Goal: Check status: Check status

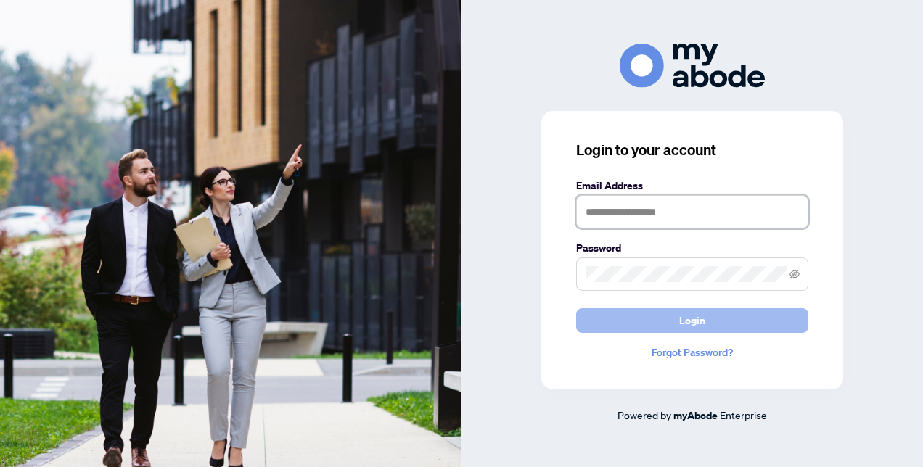
type input "**********"
click at [679, 318] on button "Login" at bounding box center [692, 320] width 232 height 25
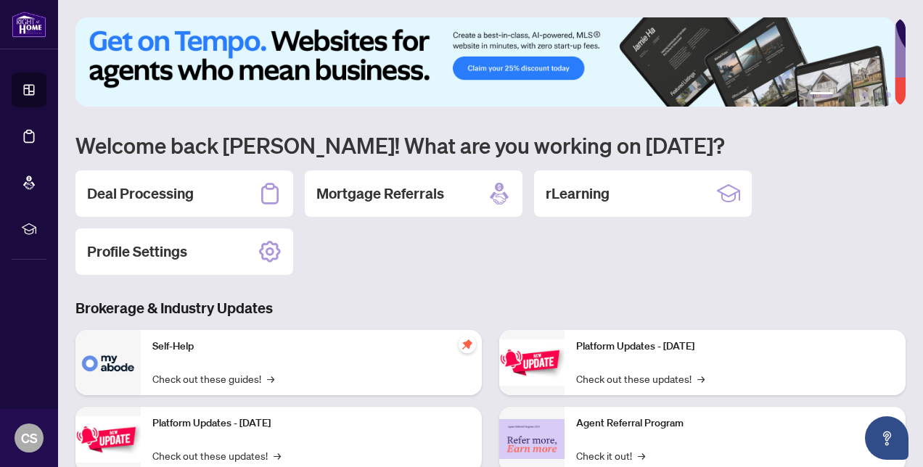
click at [146, 193] on h2 "Deal Processing" at bounding box center [140, 193] width 107 height 20
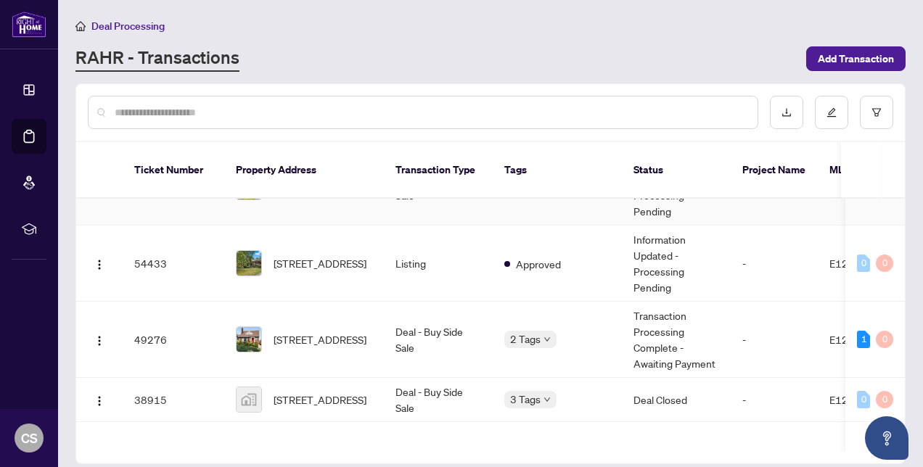
scroll to position [67, 0]
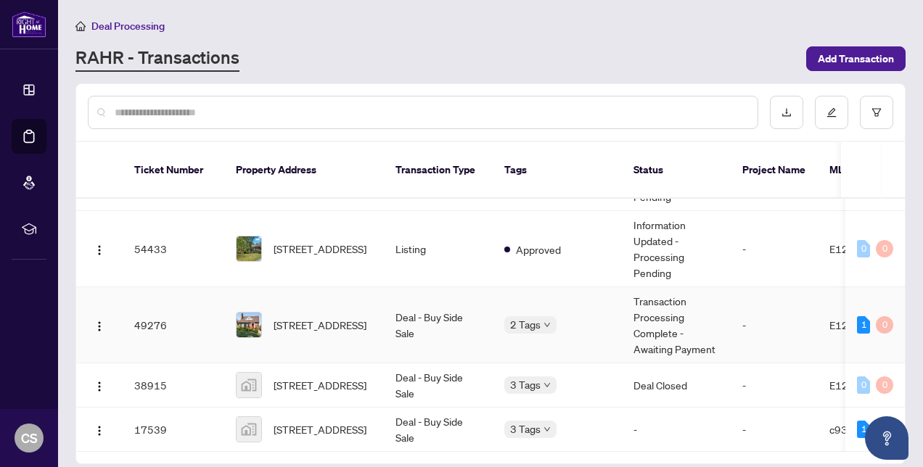
click at [652, 312] on td "Transaction Processing Complete - Awaiting Payment" at bounding box center [676, 325] width 109 height 76
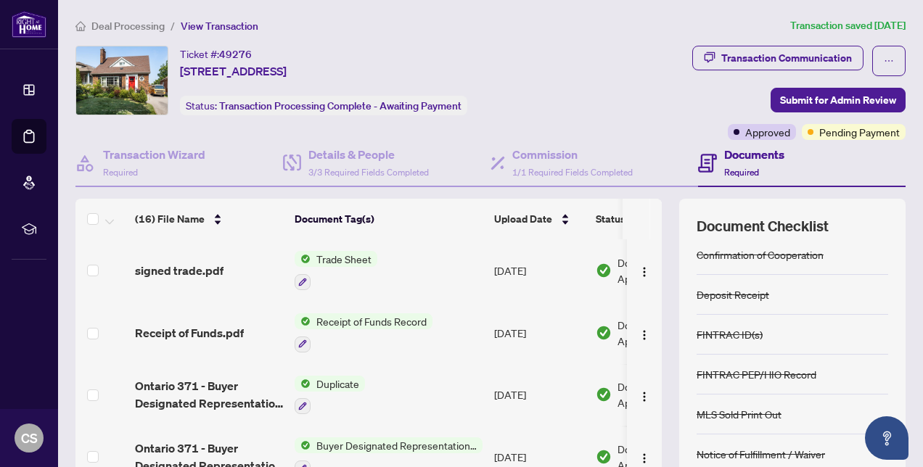
scroll to position [73, 0]
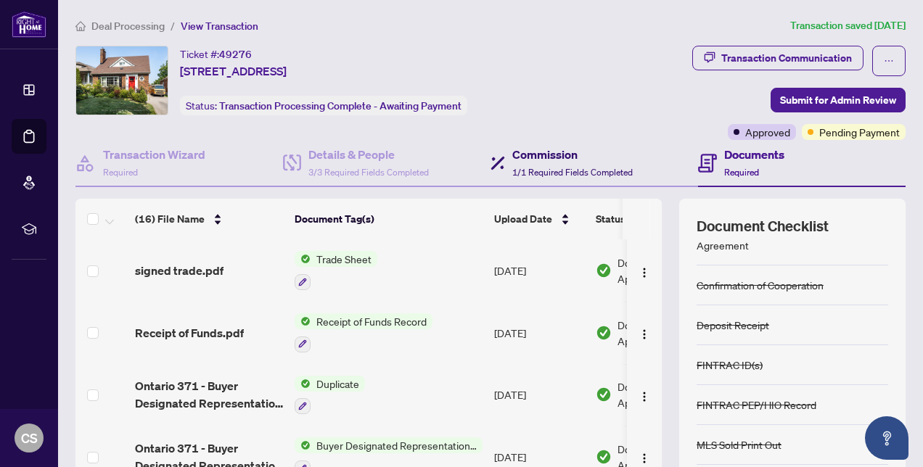
click at [533, 172] on span "1/1 Required Fields Completed" at bounding box center [572, 172] width 120 height 11
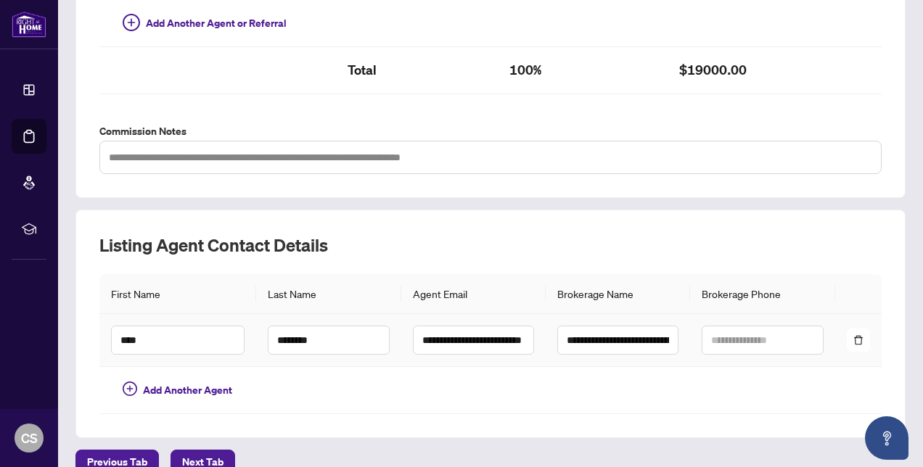
scroll to position [483, 0]
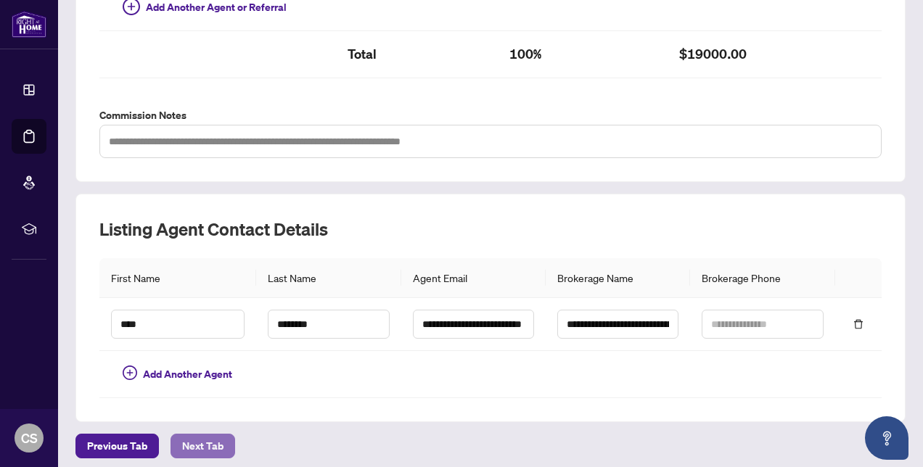
click at [193, 434] on span "Next Tab" at bounding box center [202, 445] width 41 height 23
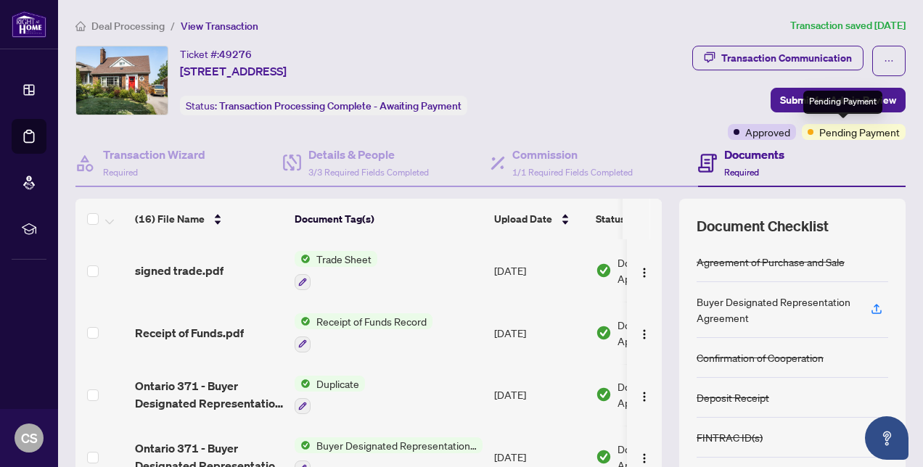
click at [819, 132] on span "Pending Payment" at bounding box center [859, 132] width 81 height 16
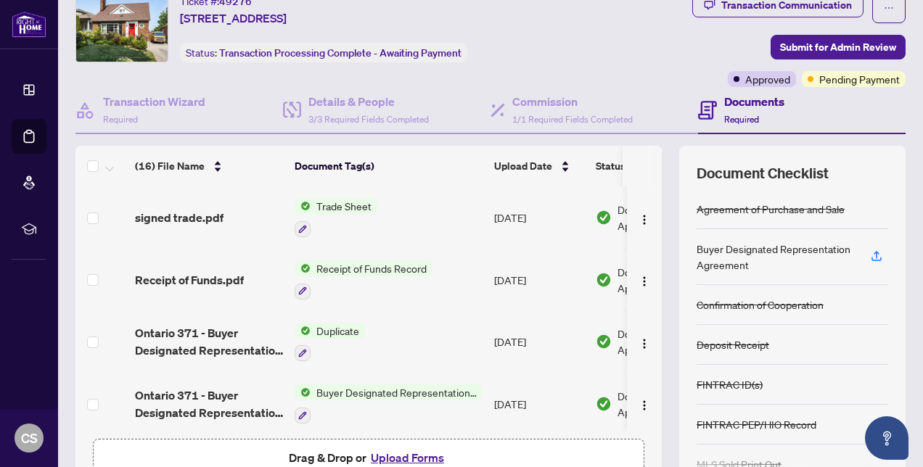
scroll to position [73, 0]
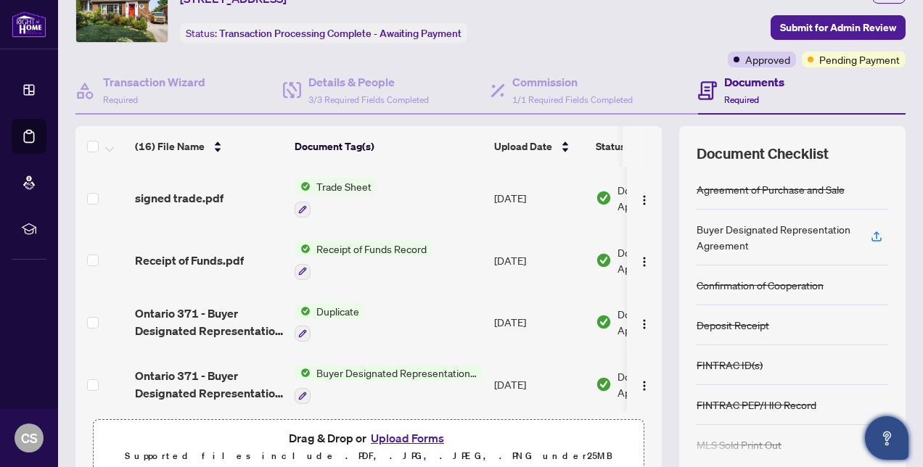
click at [885, 440] on icon "Open asap" at bounding box center [887, 436] width 8 height 10
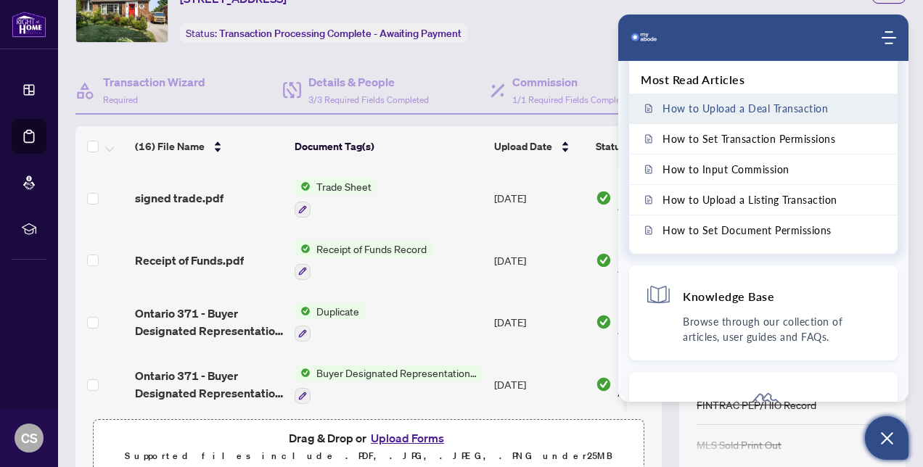
scroll to position [0, 0]
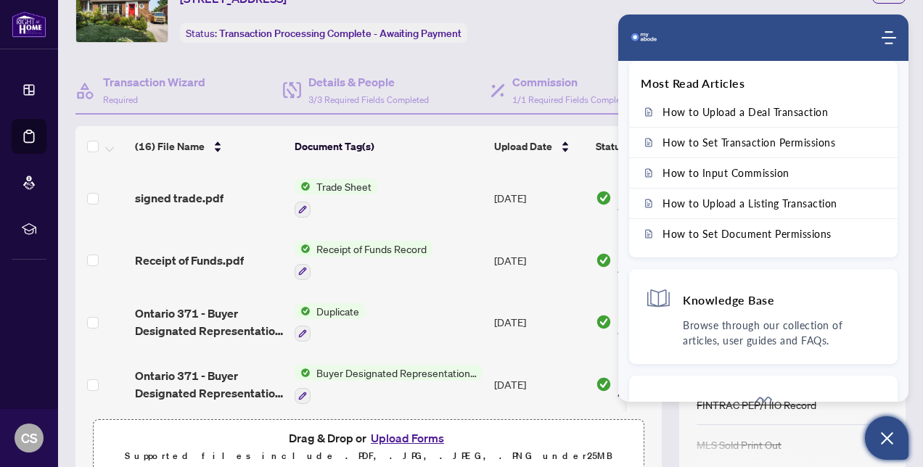
click at [490, 52] on div "Ticket #: 49276 [STREET_ADDRESS] Status: Transaction Processing Complete - Awai…" at bounding box center [326, 20] width 507 height 94
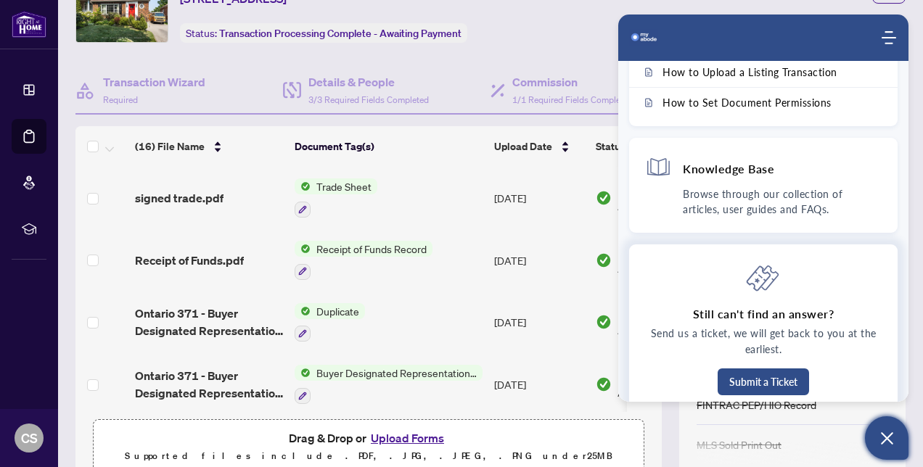
scroll to position [145, 0]
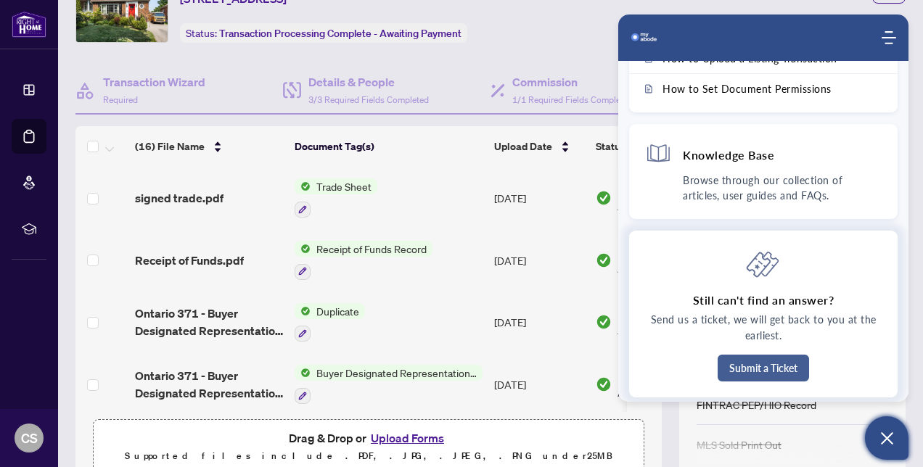
click at [764, 363] on button "Submit a Ticket" at bounding box center [762, 368] width 91 height 27
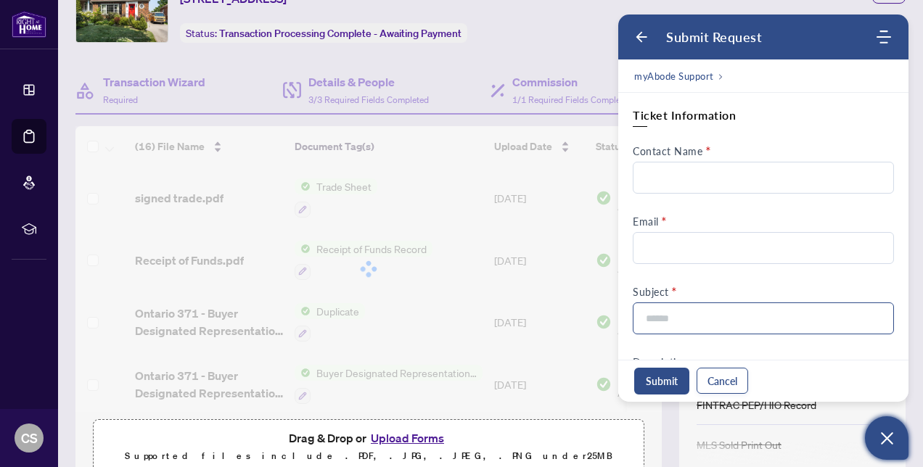
scroll to position [0, 0]
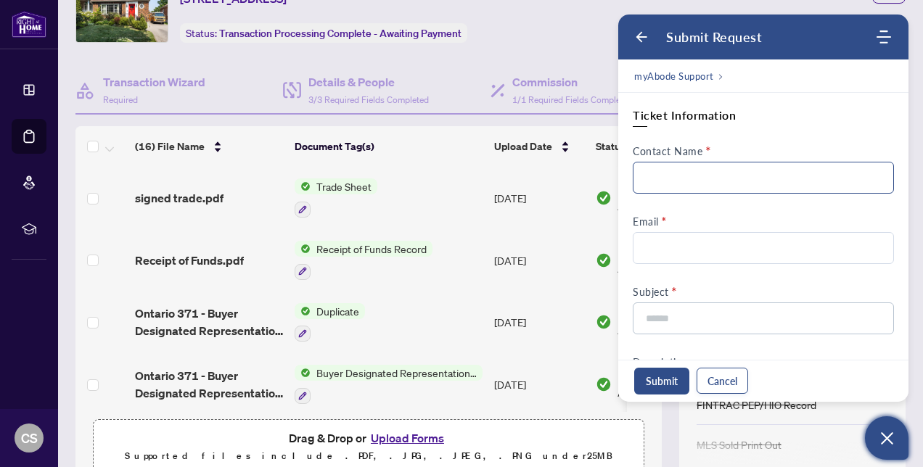
click at [669, 182] on input "Contact Name" at bounding box center [762, 178] width 261 height 32
click at [723, 380] on button "Cancel" at bounding box center [721, 381] width 51 height 26
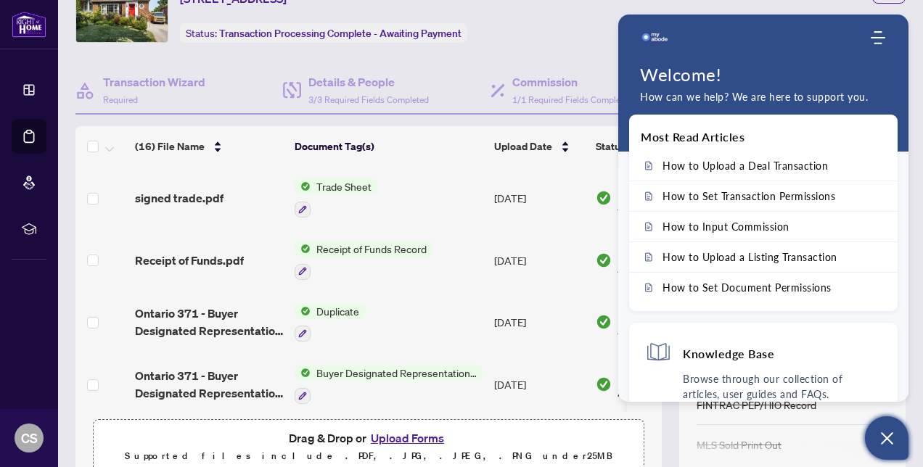
click at [479, 38] on div "Ticket #: 49276 [STREET_ADDRESS] Status: Transaction Processing Complete - Awai…" at bounding box center [325, 8] width 501 height 70
